Goal: Task Accomplishment & Management: Use online tool/utility

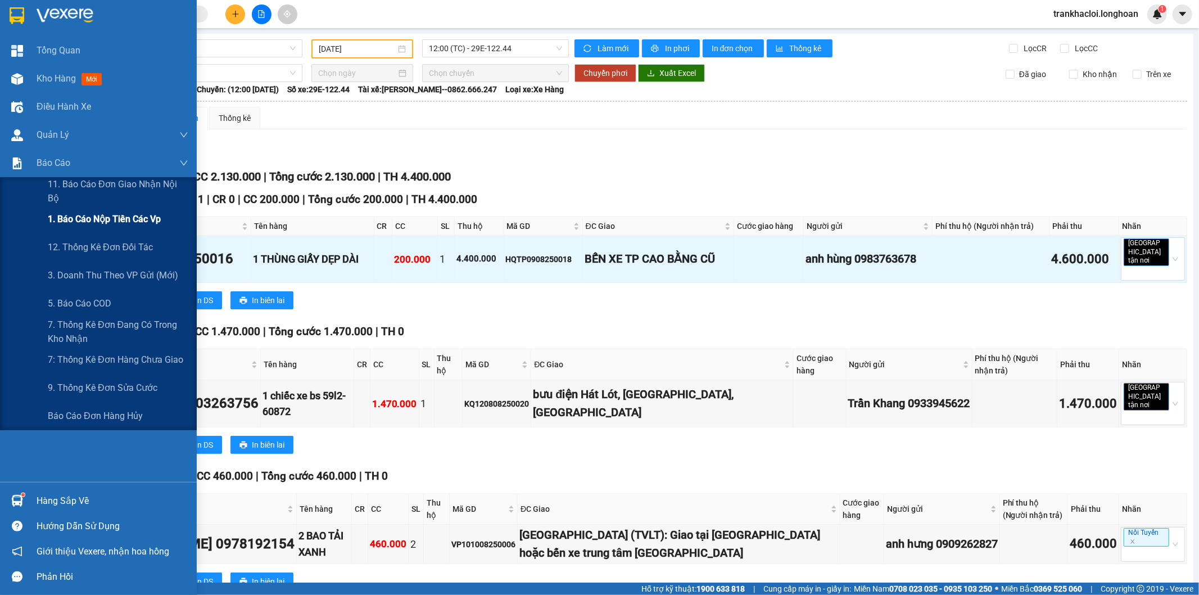
click at [102, 226] on span "1. Báo cáo nộp tiền các vp" at bounding box center [104, 219] width 113 height 14
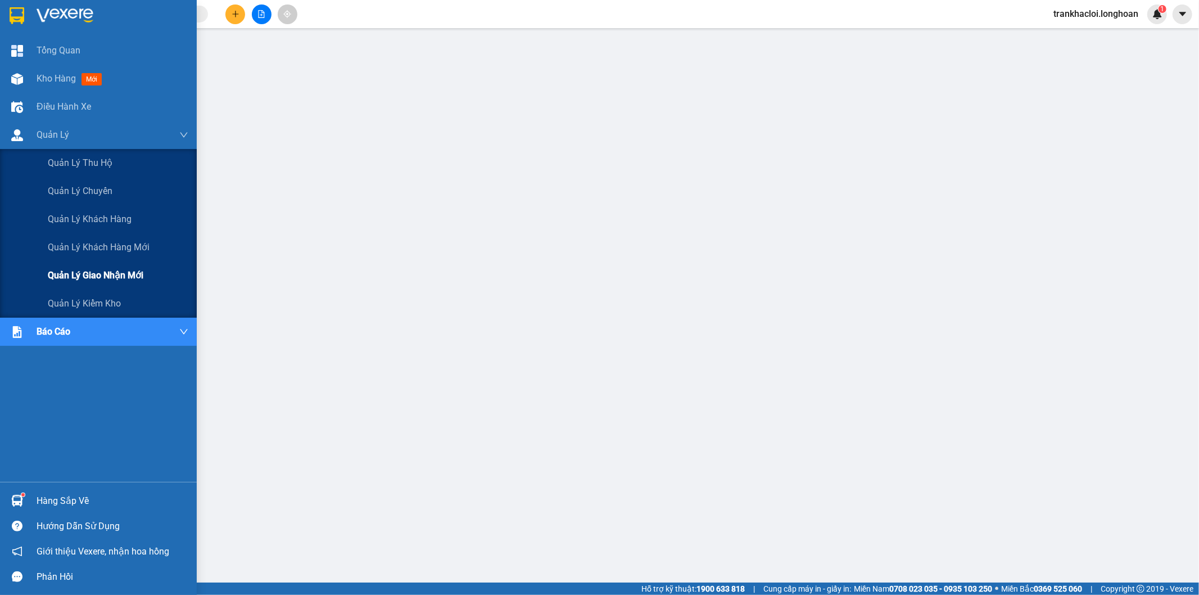
click at [57, 273] on span "Quản lý giao nhận mới" at bounding box center [96, 275] width 96 height 14
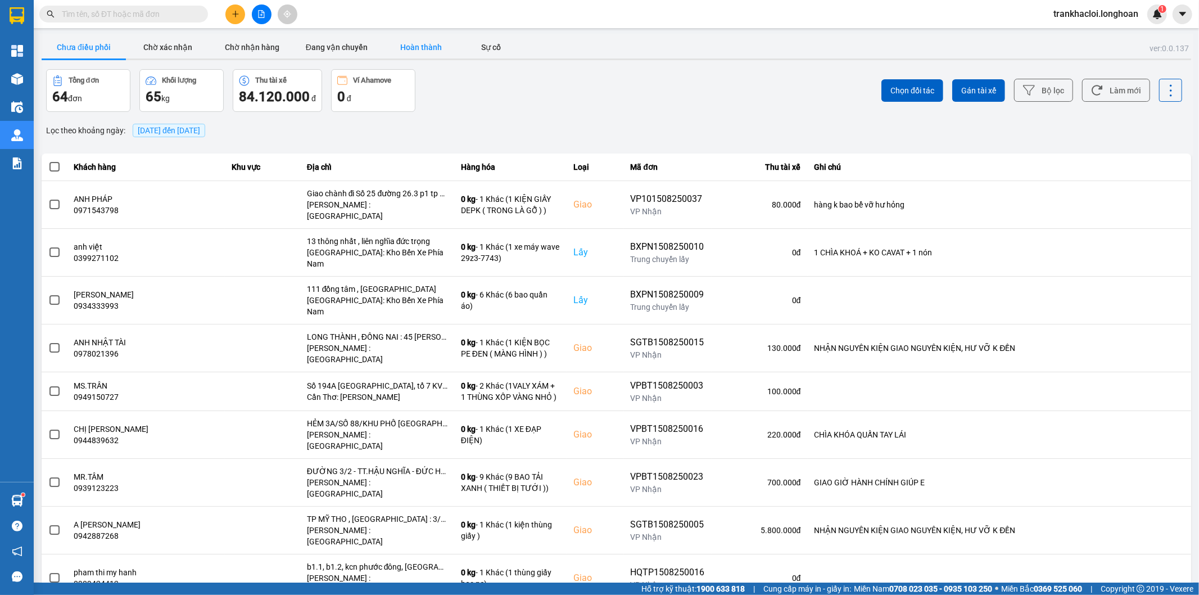
click at [415, 47] on button "Hoàn thành" at bounding box center [421, 47] width 84 height 22
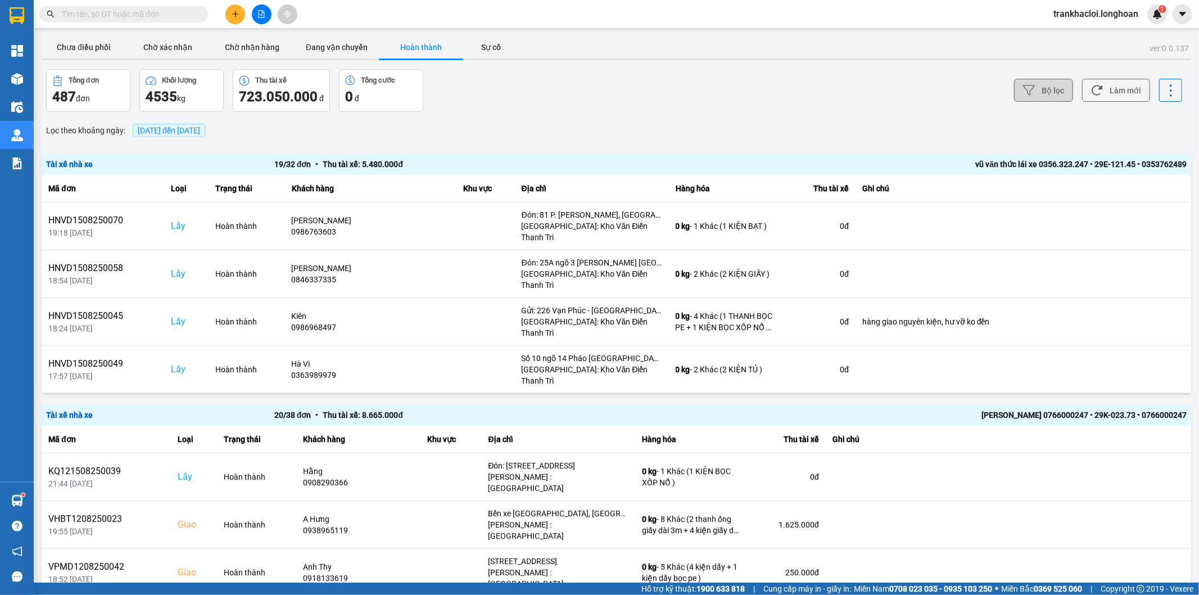
click at [1048, 94] on button "Bộ lọc" at bounding box center [1043, 90] width 59 height 23
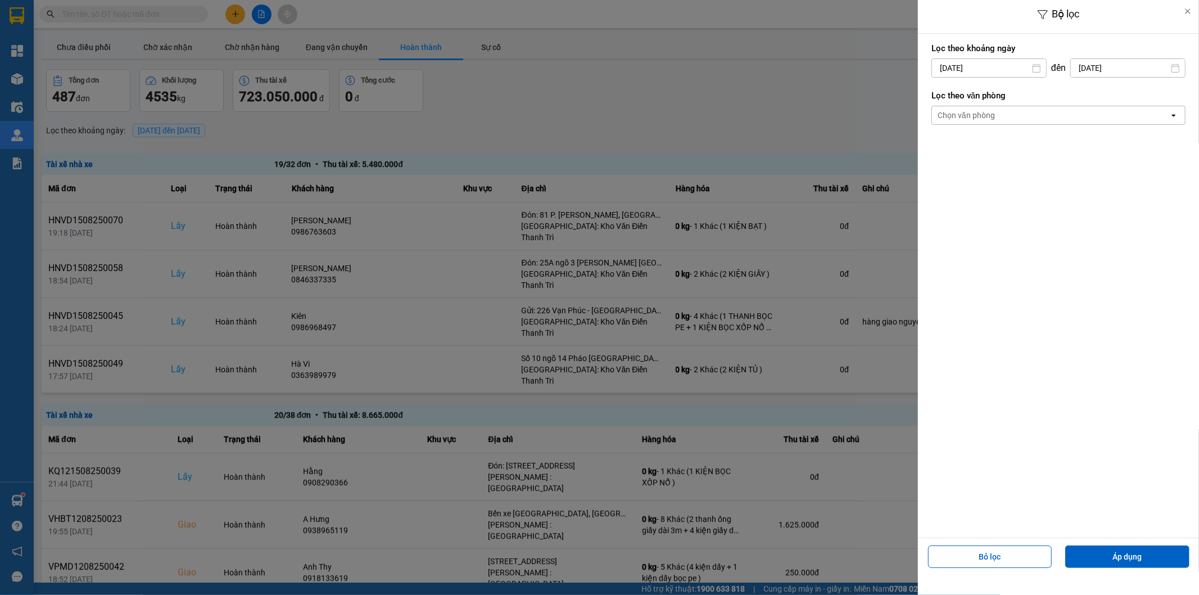
click at [968, 118] on div "Chọn văn phòng" at bounding box center [966, 115] width 57 height 11
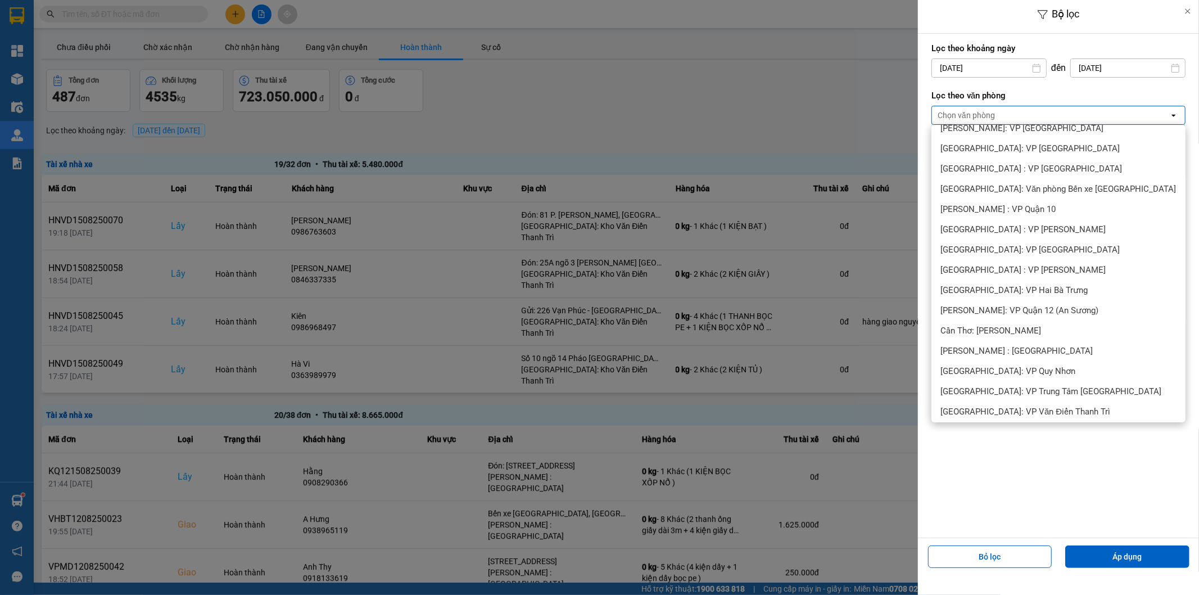
scroll to position [520, 0]
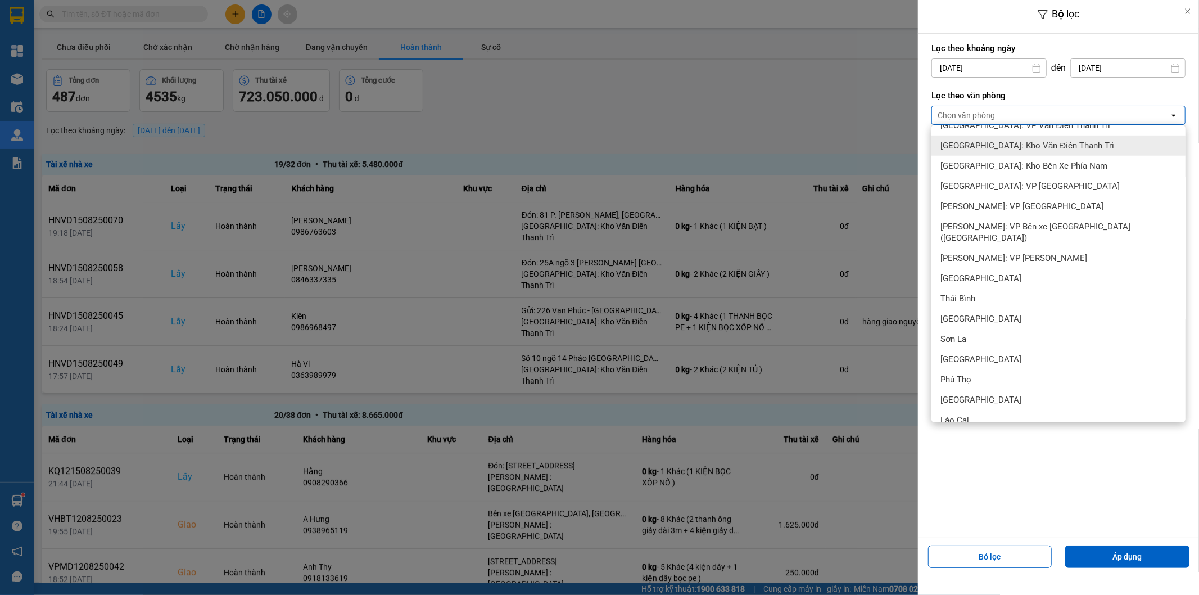
click at [1008, 152] on div "[GEOGRAPHIC_DATA]: Kho Văn Điển Thanh Trì" at bounding box center [1059, 145] width 254 height 20
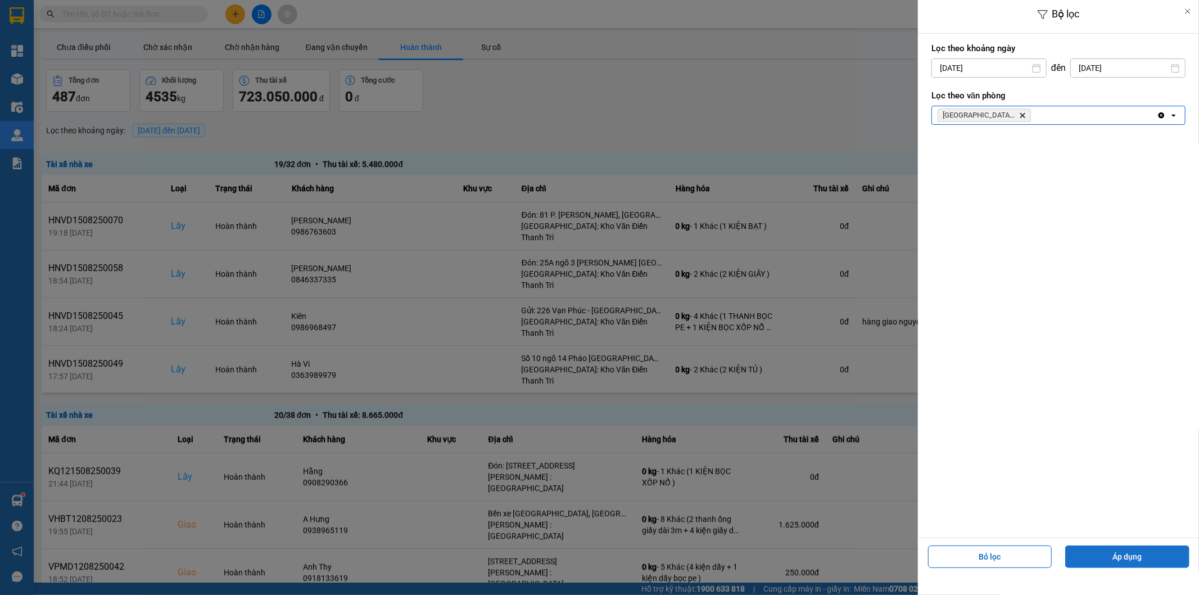
click at [1136, 559] on button "Áp dụng" at bounding box center [1127, 556] width 124 height 22
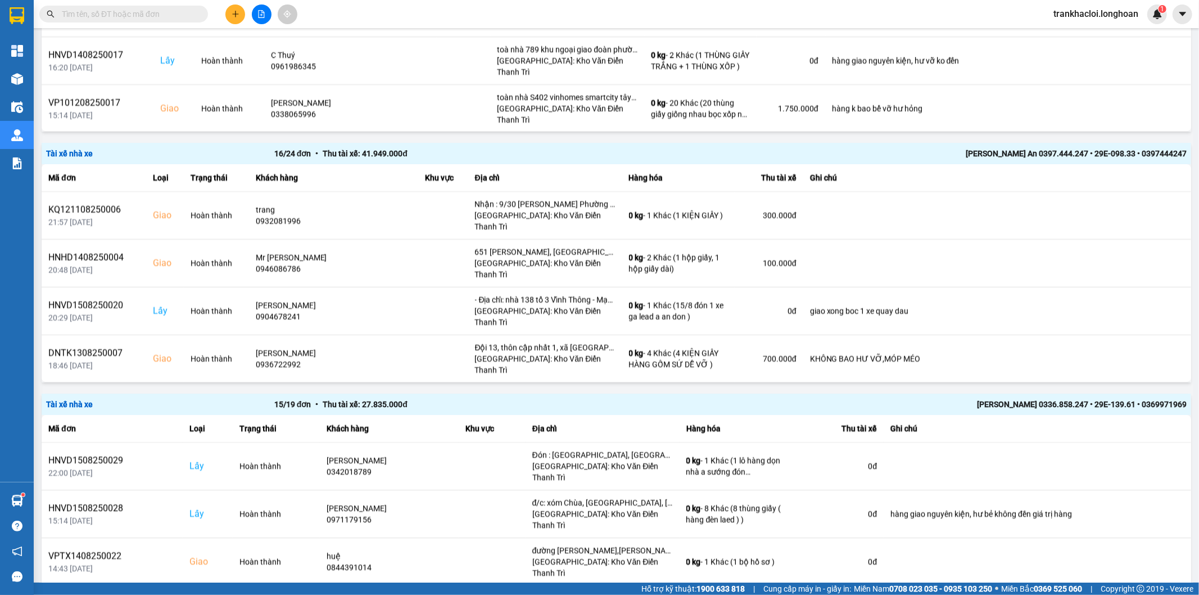
scroll to position [1957, 0]
